Goal: Task Accomplishment & Management: Use online tool/utility

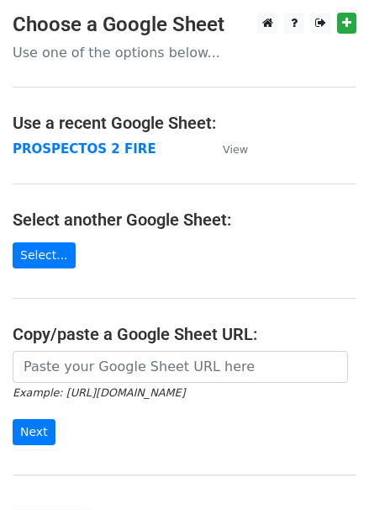
scroll to position [76, 0]
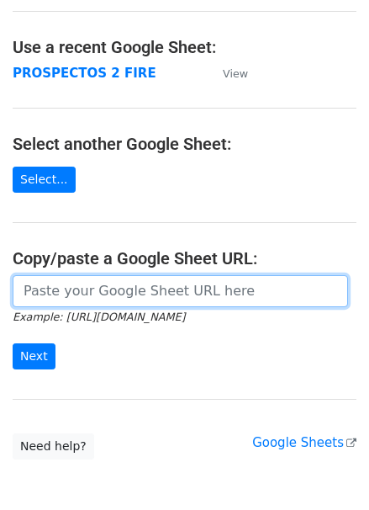
click at [106, 294] on input "url" at bounding box center [180, 291] width 335 height 32
paste input "https://docs.google.com/spreadsheets/d/1FerHcFA4H_kfxqI1Mj1z_4SxOGNqJqyme4RKDIz…"
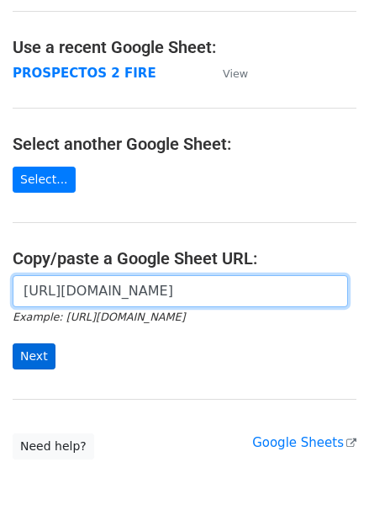
type input "https://docs.google.com/spreadsheets/d/1FerHcFA4H_kfxqI1Mj1z_4SxOGNqJqyme4RKDIz…"
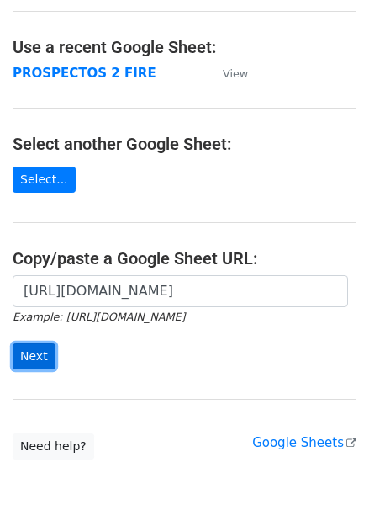
click at [37, 352] on input "Next" at bounding box center [34, 356] width 43 height 26
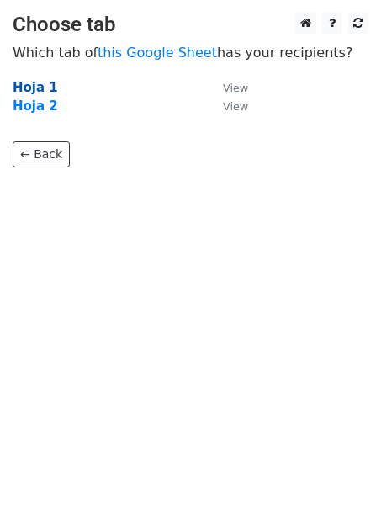
click at [40, 87] on strong "Hoja 1" at bounding box center [35, 87] width 45 height 15
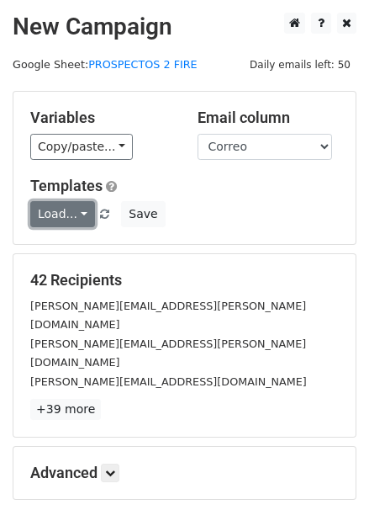
click at [81, 214] on link "Load..." at bounding box center [62, 214] width 65 height 26
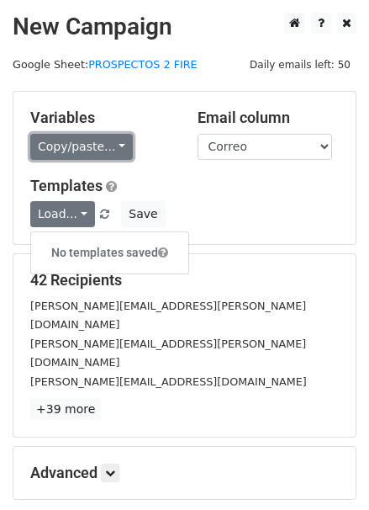
click at [110, 148] on link "Copy/paste..." at bounding box center [81, 147] width 103 height 26
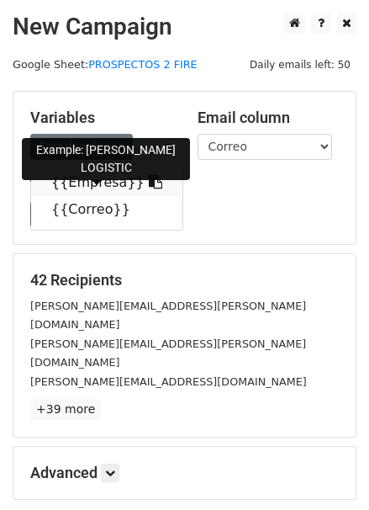
click at [149, 184] on icon at bounding box center [155, 181] width 13 height 13
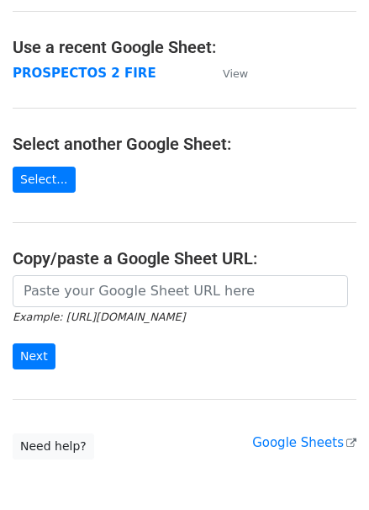
scroll to position [76, 0]
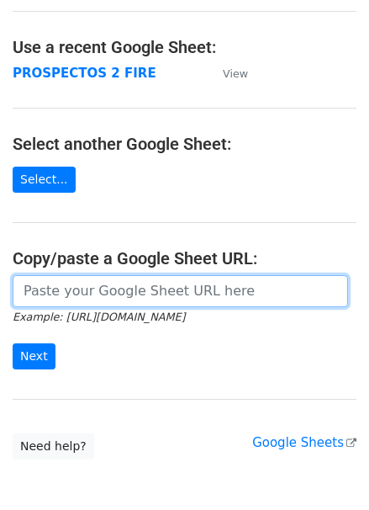
click at [48, 289] on input "url" at bounding box center [180, 291] width 335 height 32
click at [93, 290] on input "url" at bounding box center [180, 291] width 335 height 32
type input "V"
click at [13, 343] on input "Next" at bounding box center [34, 356] width 43 height 26
paste input "https://docs.google.com/spreadsheets/d/1FerHcFA4H_kfxqI1Mj1z_4SxOGNqJqyme4RKDIz…"
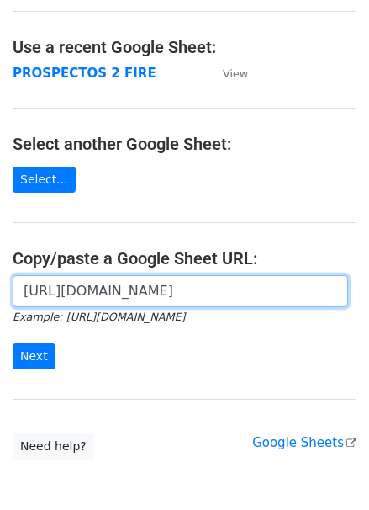
scroll to position [0, 356]
type input "https://docs.google.com/spreadsheets/d/1FerHcFA4H_kfxqI1Mj1z_4SxOGNqJqyme4RKDIz…"
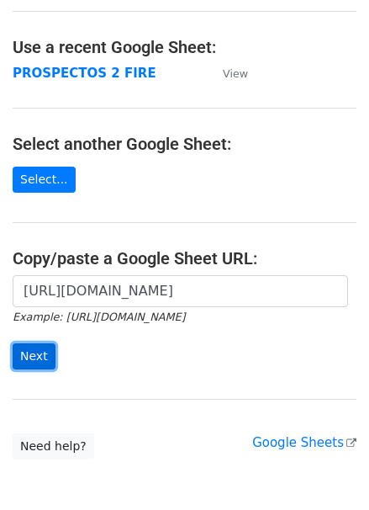
click at [24, 358] on input "Next" at bounding box center [34, 356] width 43 height 26
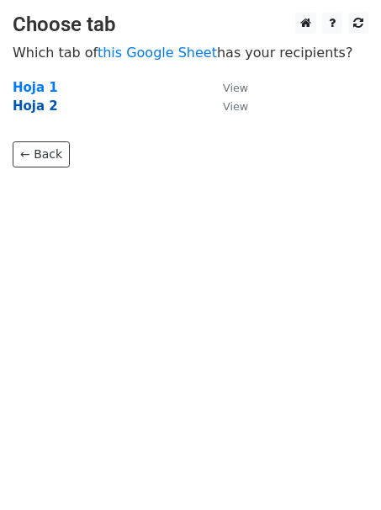
click at [34, 112] on strong "Hoja 2" at bounding box center [35, 105] width 45 height 15
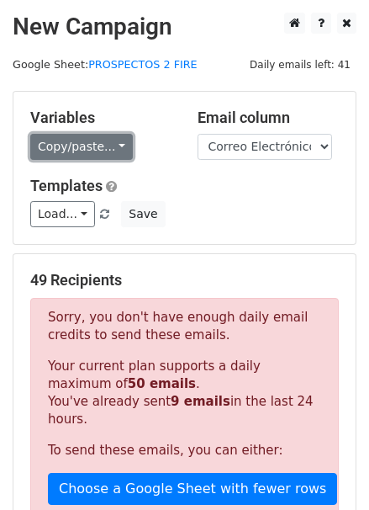
click at [112, 143] on link "Copy/paste..." at bounding box center [81, 147] width 103 height 26
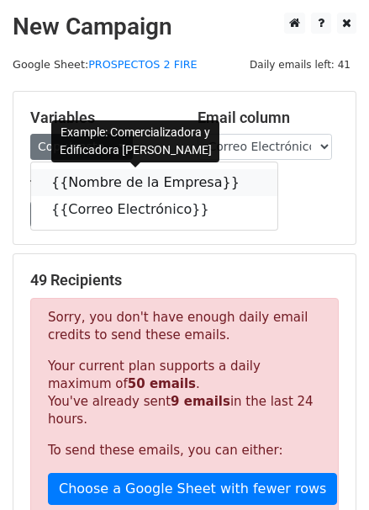
drag, startPoint x: 205, startPoint y: 186, endPoint x: 180, endPoint y: 190, distance: 25.6
click at [205, 186] on link "{{Nombre de la Empresa}}" at bounding box center [154, 182] width 246 height 27
